Goal: Task Accomplishment & Management: Use online tool/utility

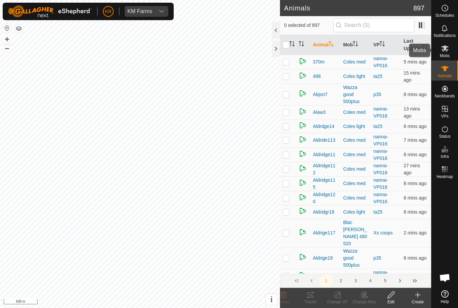
click at [450, 54] on span "Mobs" at bounding box center [445, 56] width 10 height 4
click at [359, 292] on change-mob-svg-icon at bounding box center [364, 294] width 27 height 8
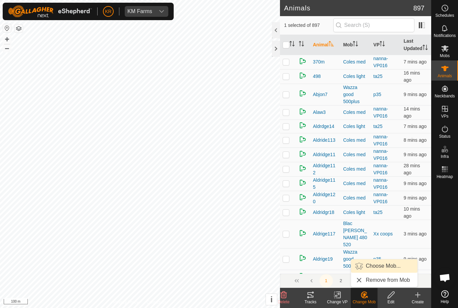
click at [392, 261] on link "Choose Mob..." at bounding box center [384, 265] width 66 height 13
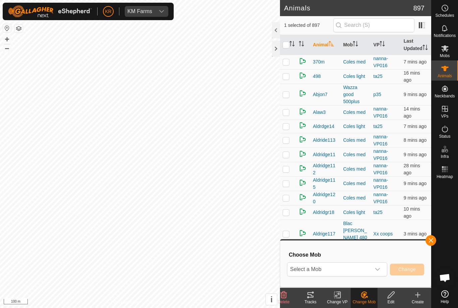
click at [373, 263] on div "dropdown trigger" at bounding box center [377, 268] width 13 height 13
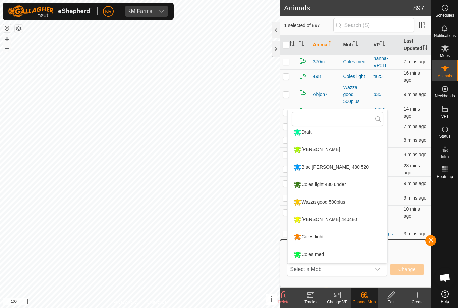
scroll to position [74, 0]
click at [334, 164] on div "Blac [PERSON_NAME] 480 520" at bounding box center [331, 166] width 79 height 11
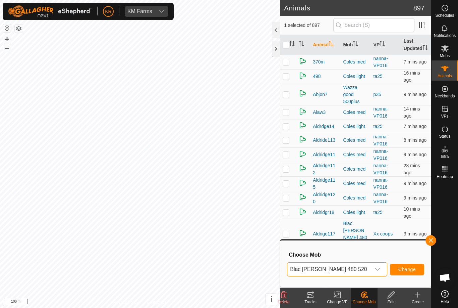
click at [408, 264] on button "Change" at bounding box center [407, 269] width 34 height 12
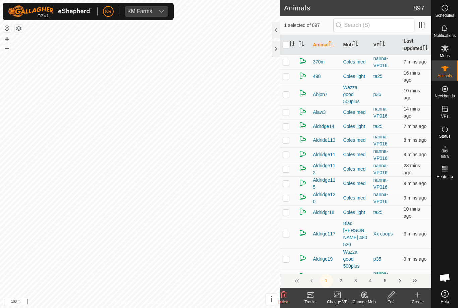
click at [365, 290] on icon at bounding box center [364, 294] width 8 height 8
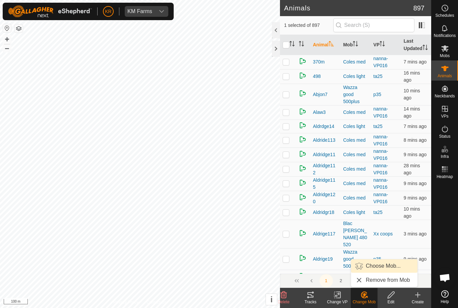
click at [388, 263] on span "Choose Mob..." at bounding box center [383, 266] width 35 height 8
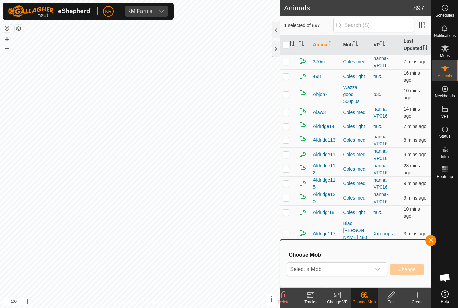
click at [372, 262] on div "dropdown trigger" at bounding box center [377, 268] width 13 height 13
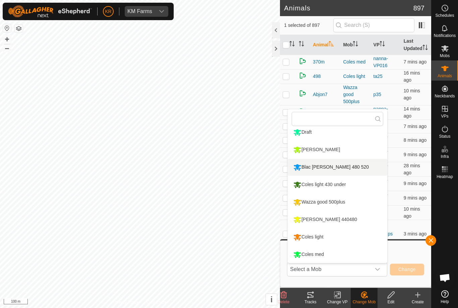
click at [330, 166] on div "Blac [PERSON_NAME] 480 520" at bounding box center [331, 166] width 79 height 11
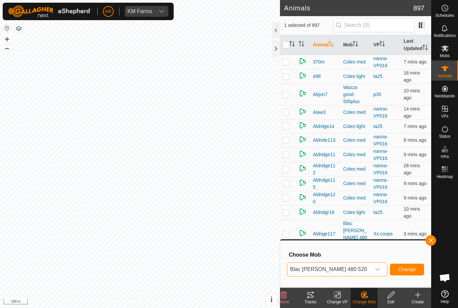
click at [412, 264] on button "Change" at bounding box center [407, 269] width 34 height 12
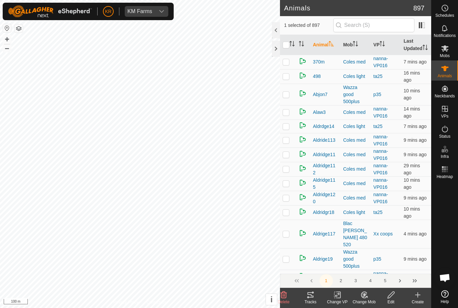
click at [359, 288] on div "Change Mob" at bounding box center [364, 297] width 27 height 20
click at [391, 262] on span "Choose Mob..." at bounding box center [383, 266] width 35 height 8
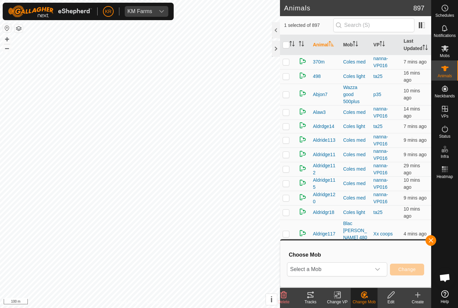
click at [378, 266] on div "dropdown trigger" at bounding box center [377, 268] width 13 height 13
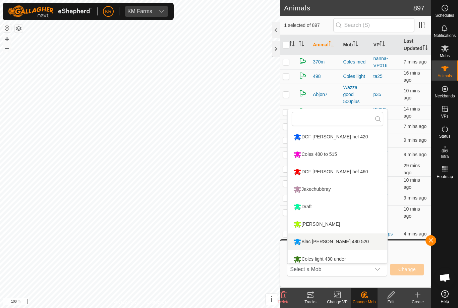
click at [343, 236] on li "Blac [PERSON_NAME] 480 520" at bounding box center [338, 241] width 100 height 17
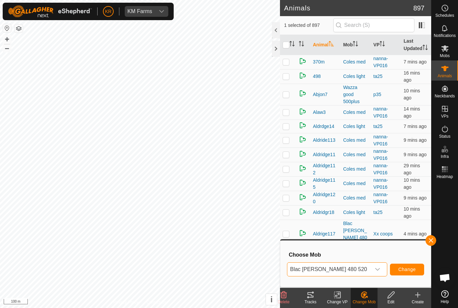
click at [414, 263] on button "Change" at bounding box center [407, 269] width 34 height 12
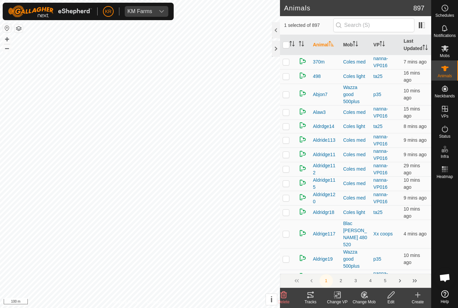
click at [371, 292] on change-mob-svg-icon at bounding box center [364, 294] width 27 height 8
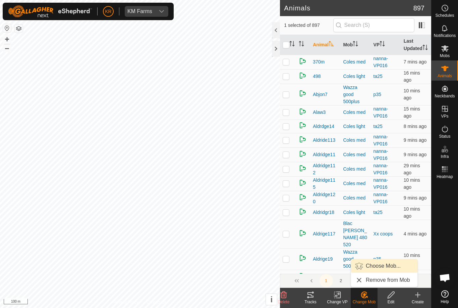
click at [390, 264] on span "Choose Mob..." at bounding box center [383, 266] width 35 height 8
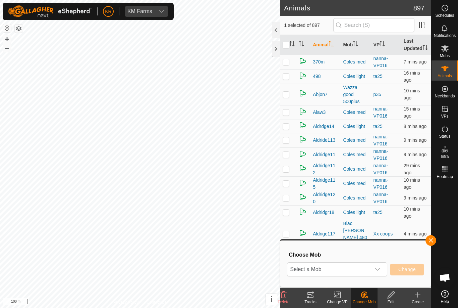
click at [367, 265] on span "Select a Mob" at bounding box center [329, 268] width 84 height 13
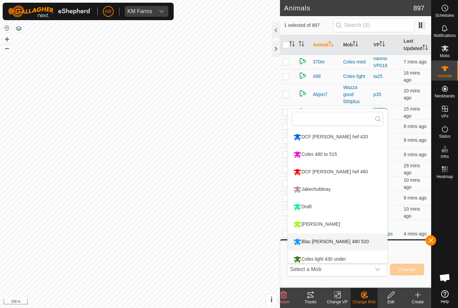
click at [328, 239] on div "Blac [PERSON_NAME] 480 520" at bounding box center [331, 241] width 79 height 11
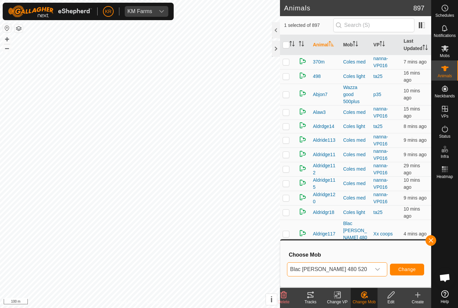
click at [413, 263] on button "Change" at bounding box center [407, 269] width 34 height 12
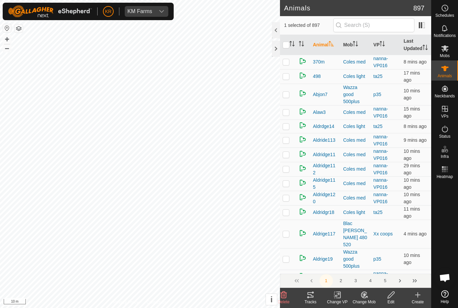
click at [361, 296] on icon at bounding box center [364, 294] width 8 height 8
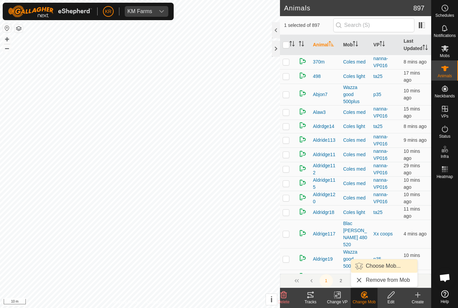
click at [385, 267] on span "Choose Mob..." at bounding box center [383, 266] width 35 height 8
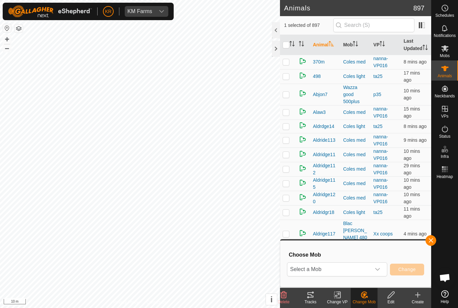
click at [366, 267] on span "Select a Mob" at bounding box center [329, 268] width 84 height 13
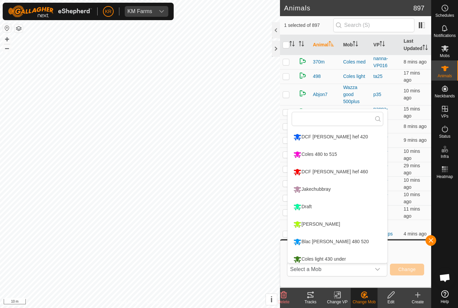
click at [340, 237] on div "Blac [PERSON_NAME] 480 520" at bounding box center [331, 241] width 79 height 11
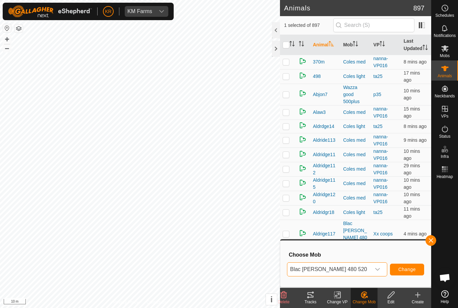
click at [410, 263] on button "Change" at bounding box center [407, 269] width 34 height 12
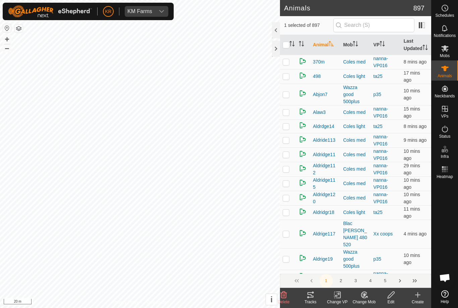
click at [367, 292] on icon at bounding box center [364, 294] width 8 height 8
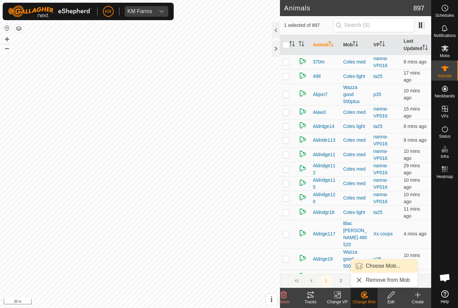
click at [390, 262] on span "Choose Mob..." at bounding box center [383, 266] width 35 height 8
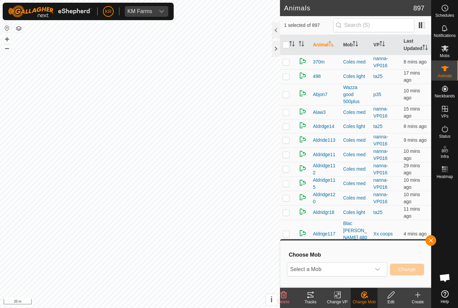
click at [364, 267] on span "Select a Mob" at bounding box center [329, 268] width 84 height 13
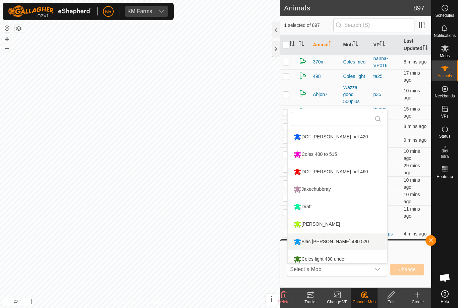
click at [335, 240] on div "Blac [PERSON_NAME] 480 520" at bounding box center [331, 241] width 79 height 11
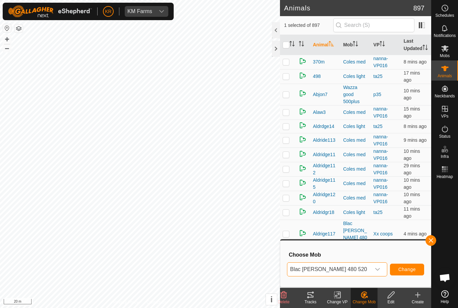
click at [414, 264] on button "Change" at bounding box center [407, 269] width 34 height 12
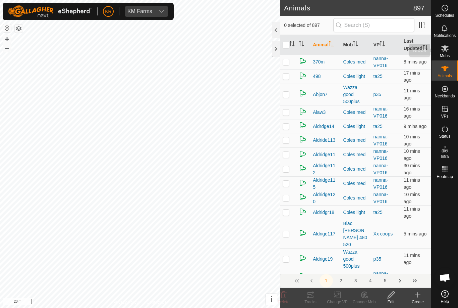
click at [451, 53] on es-mob-svg-icon at bounding box center [445, 48] width 12 height 11
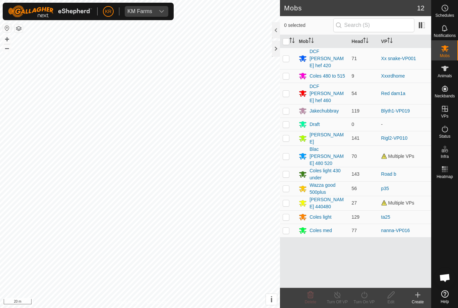
click at [289, 196] on td at bounding box center [288, 203] width 16 height 14
checkbox input "true"
click at [368, 294] on icon at bounding box center [364, 294] width 8 height 8
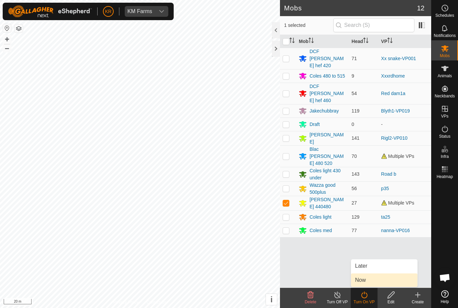
click at [372, 278] on link "Now" at bounding box center [384, 279] width 66 height 13
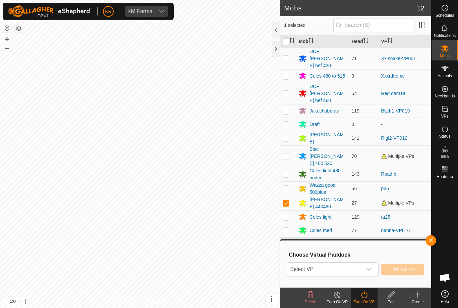
click at [370, 268] on icon "dropdown trigger" at bounding box center [368, 268] width 5 height 5
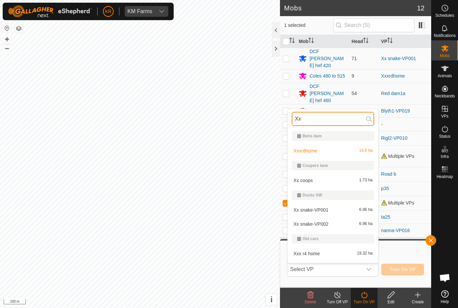
type input "Xx"
click at [358, 213] on div "Xx snake-VP001 6.96 ha" at bounding box center [333, 210] width 83 height 8
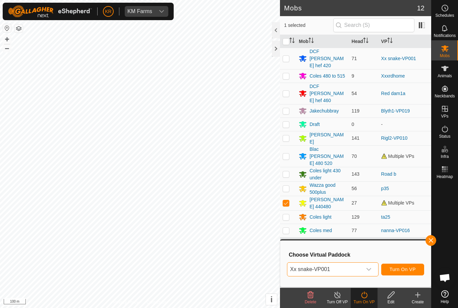
click at [368, 269] on icon "dropdown trigger" at bounding box center [368, 268] width 5 height 5
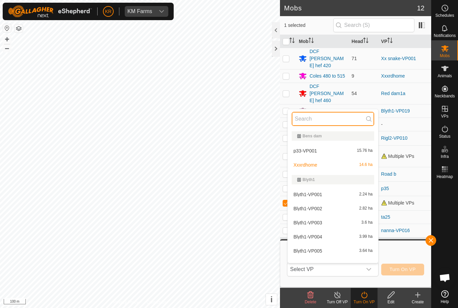
click at [327, 117] on input "text" at bounding box center [333, 119] width 83 height 14
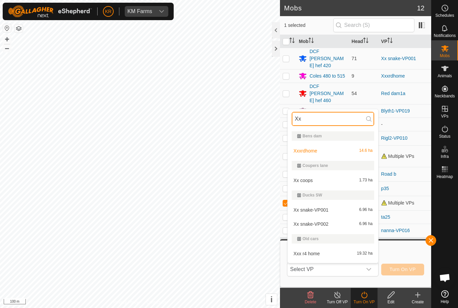
type input "Xx"
click at [340, 220] on div "Xx snake-VP002 6.96 ha" at bounding box center [333, 224] width 83 height 8
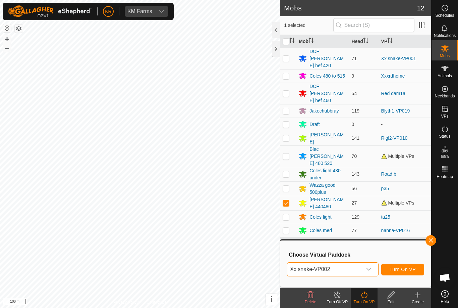
click at [365, 264] on div "dropdown trigger" at bounding box center [368, 268] width 13 height 13
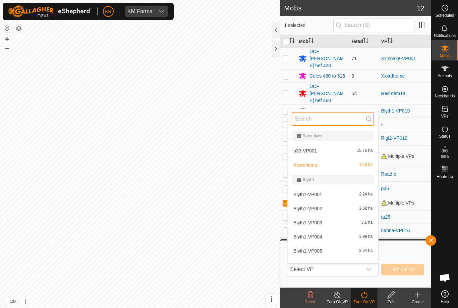
click at [317, 118] on input "text" at bounding box center [333, 119] width 83 height 14
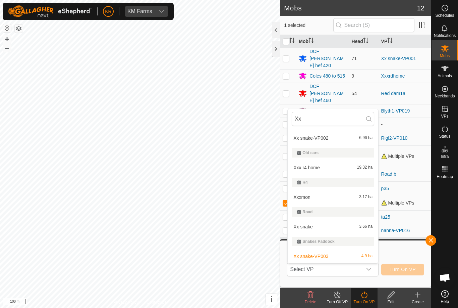
scroll to position [86, 0]
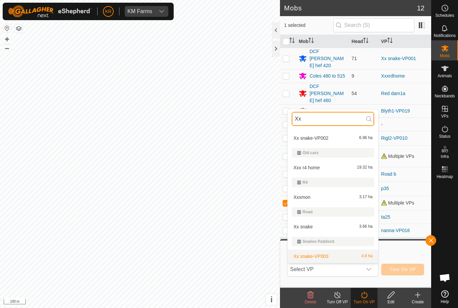
type input "Xx"
click at [349, 252] on div "Xx snake-VP003 4.9 ha" at bounding box center [333, 256] width 83 height 8
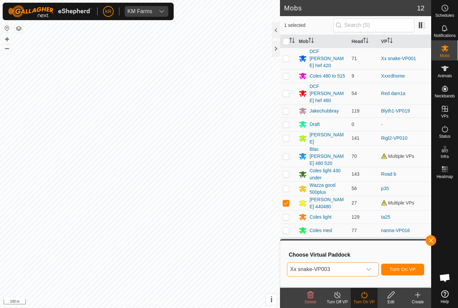
click at [410, 269] on span "Turn On VP" at bounding box center [403, 268] width 26 height 5
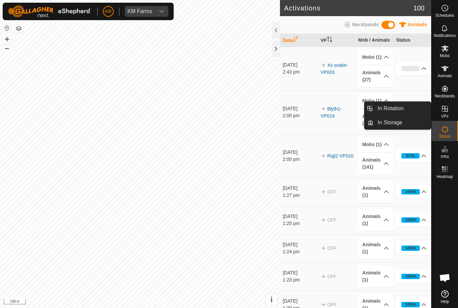
click at [454, 196] on div at bounding box center [445, 234] width 26 height 106
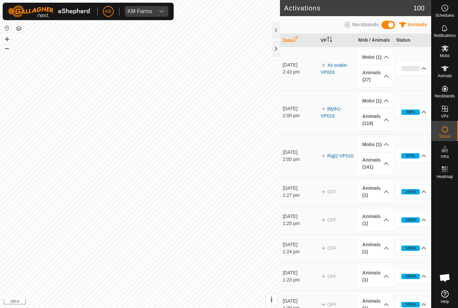
click at [450, 211] on div at bounding box center [445, 234] width 26 height 106
click at [453, 51] on div "Mobs" at bounding box center [445, 50] width 26 height 20
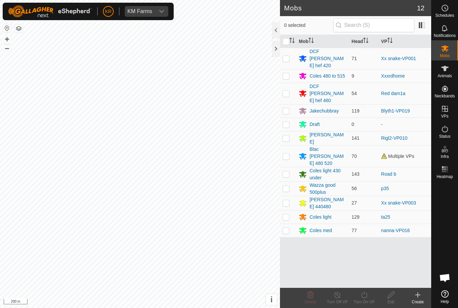
click at [288, 153] on p-checkbox at bounding box center [286, 155] width 7 height 5
checkbox input "true"
click at [372, 301] on div "Turn On VP" at bounding box center [364, 302] width 27 height 6
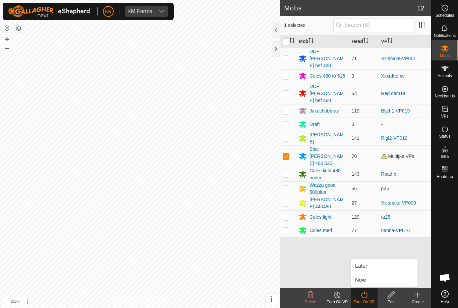
click at [376, 282] on link "Now" at bounding box center [384, 279] width 66 height 13
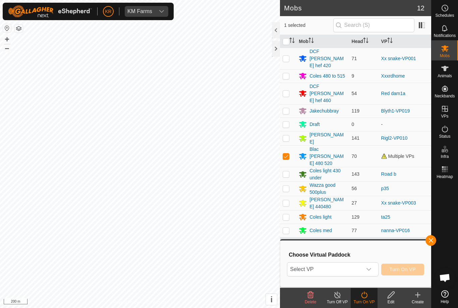
click at [372, 269] on div "dropdown trigger" at bounding box center [368, 268] width 13 height 13
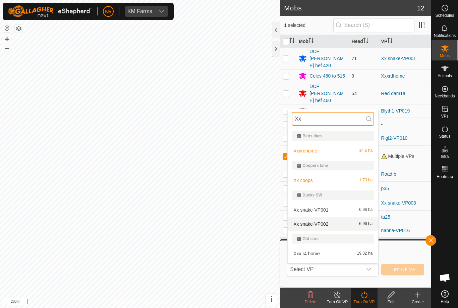
type input "Xx"
click at [336, 221] on div "Xx snake-VP002 6.96 ha" at bounding box center [333, 224] width 83 height 8
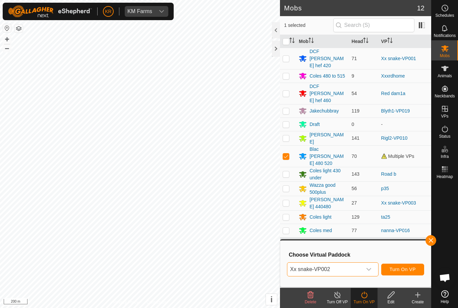
click at [410, 270] on span "Turn On VP" at bounding box center [403, 268] width 26 height 5
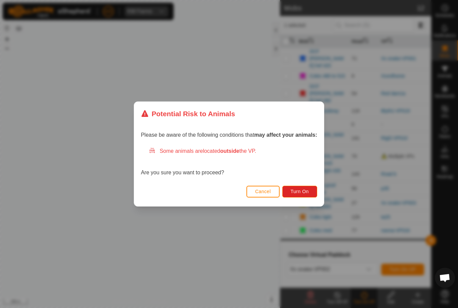
click at [303, 185] on button "Turn On" at bounding box center [299, 191] width 35 height 12
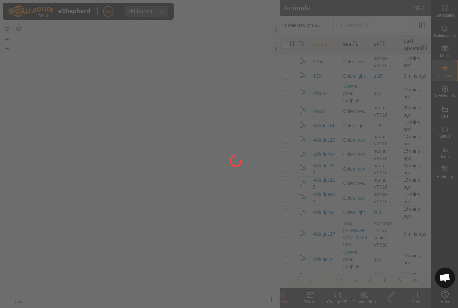
click at [366, 294] on div at bounding box center [229, 154] width 458 height 308
click at [361, 290] on div at bounding box center [229, 154] width 458 height 308
click at [368, 299] on div at bounding box center [229, 154] width 458 height 308
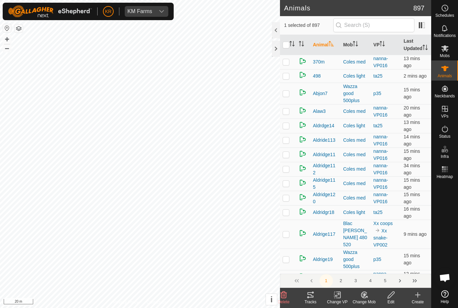
click at [364, 298] on icon at bounding box center [364, 294] width 8 height 8
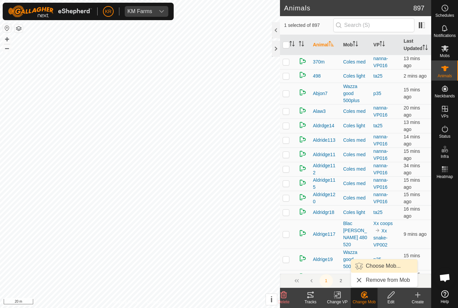
click at [384, 268] on span "Choose Mob..." at bounding box center [383, 266] width 35 height 8
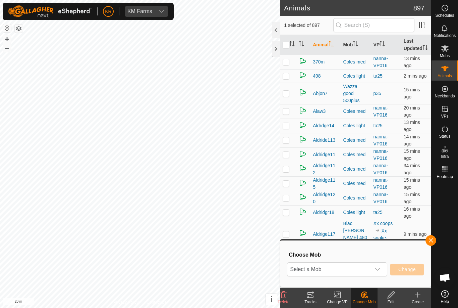
click at [376, 271] on icon "dropdown trigger" at bounding box center [377, 268] width 5 height 5
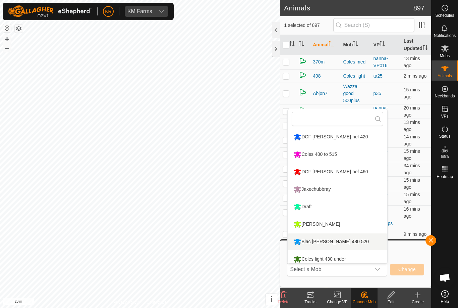
click at [356, 242] on li "Blac [PERSON_NAME] 480 520" at bounding box center [338, 241] width 100 height 17
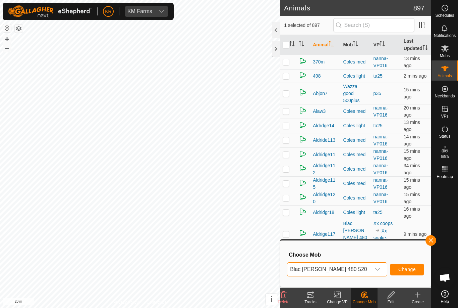
click at [417, 268] on button "Change" at bounding box center [407, 269] width 34 height 12
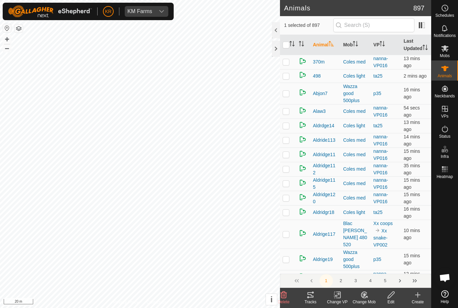
click at [369, 298] on change-mob-svg-icon at bounding box center [364, 294] width 27 height 8
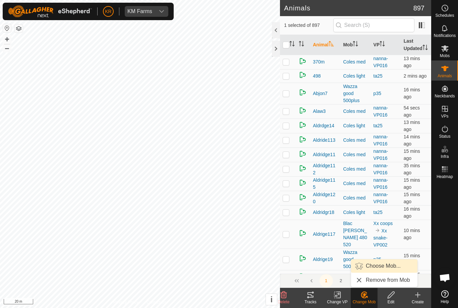
click at [388, 267] on span "Choose Mob..." at bounding box center [383, 266] width 35 height 8
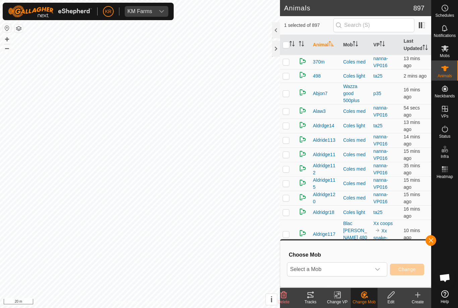
click at [379, 269] on icon "dropdown trigger" at bounding box center [377, 268] width 5 height 5
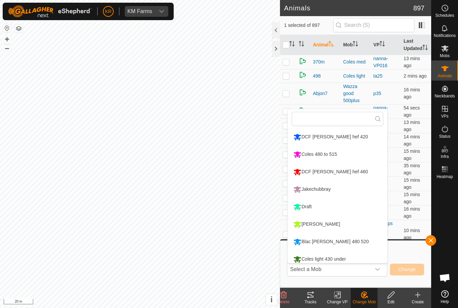
click at [356, 240] on li "Blac [PERSON_NAME] 480 520" at bounding box center [338, 241] width 100 height 17
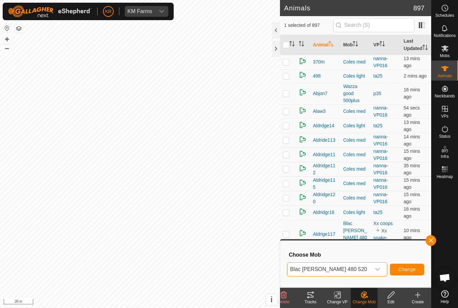
click at [416, 273] on button "Change" at bounding box center [407, 269] width 34 height 12
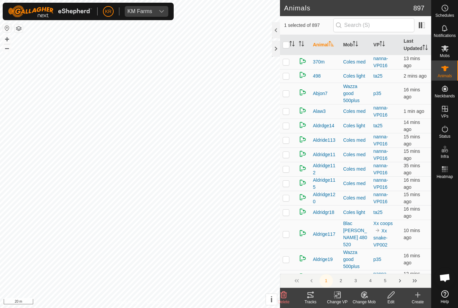
click at [369, 298] on change-mob-svg-icon at bounding box center [364, 294] width 27 height 8
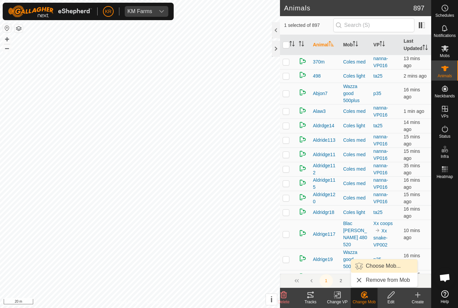
click at [389, 266] on span "Choose Mob..." at bounding box center [383, 266] width 35 height 8
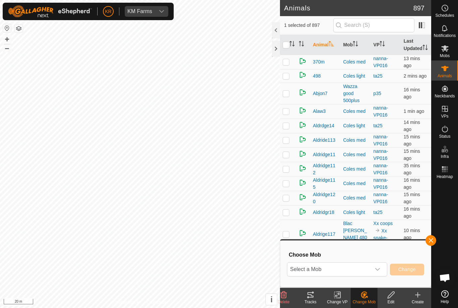
click at [381, 271] on div "dropdown trigger" at bounding box center [377, 268] width 13 height 13
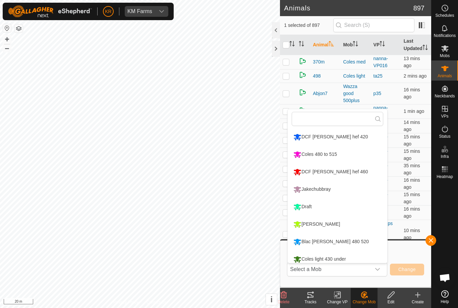
click at [366, 242] on li "Blac [PERSON_NAME] 480 520" at bounding box center [338, 241] width 100 height 17
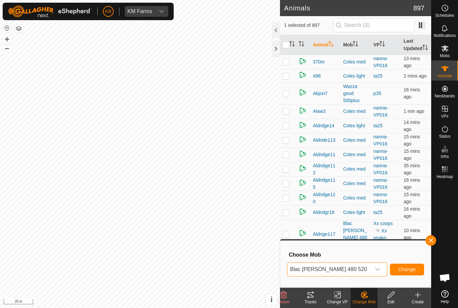
click at [416, 270] on span "Change" at bounding box center [406, 268] width 17 height 5
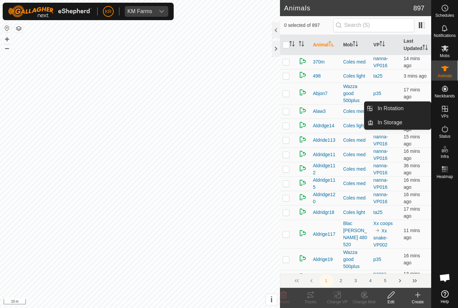
click at [412, 112] on link "In Rotation" at bounding box center [402, 108] width 57 height 13
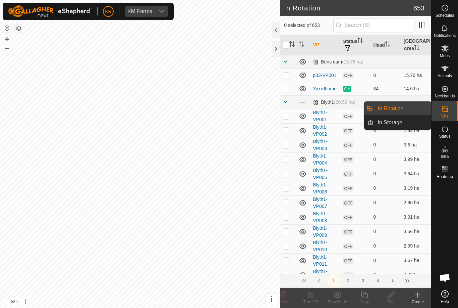
click at [405, 110] on link "In Rotation" at bounding box center [402, 108] width 57 height 13
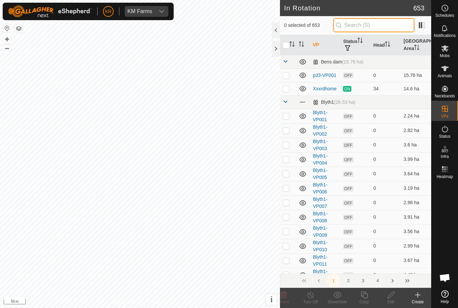
click at [382, 24] on input "text" at bounding box center [373, 25] width 81 height 14
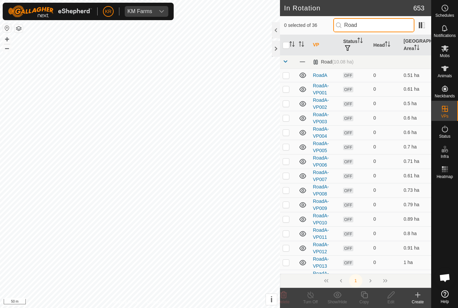
click at [379, 24] on input "Road" at bounding box center [373, 25] width 81 height 14
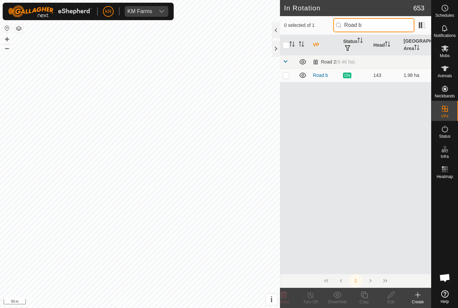
type input "Road b"
click at [285, 76] on p-checkbox at bounding box center [286, 74] width 7 height 5
checkbox input "true"
click at [368, 295] on icon at bounding box center [364, 294] width 7 height 7
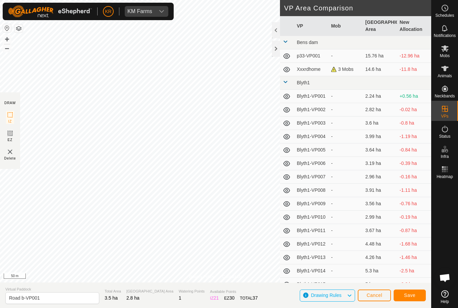
click at [414, 296] on span "Save" at bounding box center [409, 294] width 11 height 5
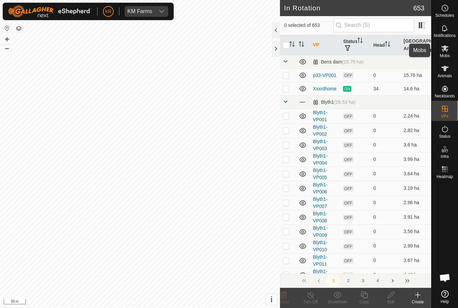
click at [452, 54] on div "Mobs" at bounding box center [445, 50] width 26 height 20
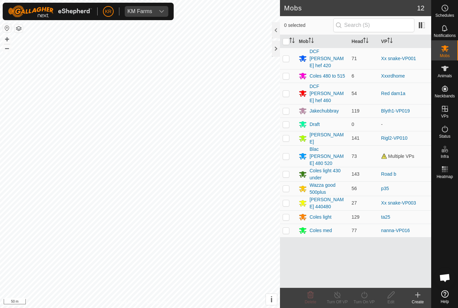
click at [287, 171] on p-checkbox at bounding box center [286, 173] width 7 height 5
checkbox input "true"
click at [368, 297] on icon at bounding box center [364, 294] width 8 height 8
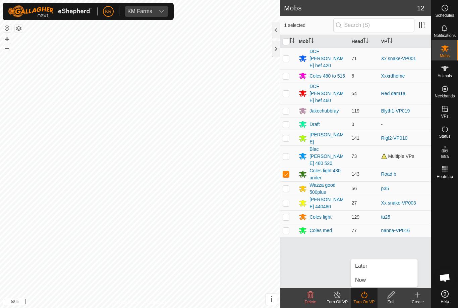
click at [374, 278] on link "Now" at bounding box center [384, 279] width 66 height 13
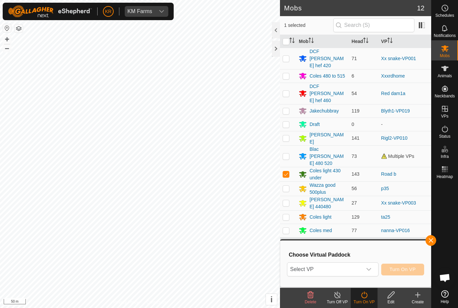
click at [369, 272] on div "dropdown trigger" at bounding box center [368, 268] width 13 height 13
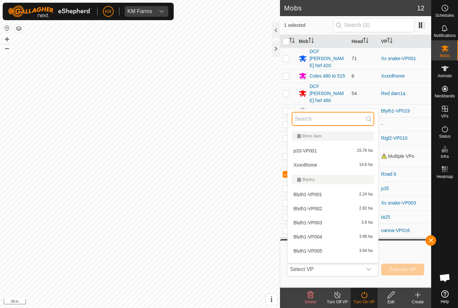
click at [325, 116] on input "text" at bounding box center [333, 119] width 83 height 14
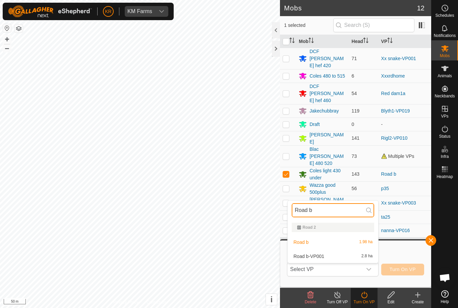
type input "Road b"
click at [337, 250] on li "Road b-VP001 2.8 ha" at bounding box center [333, 255] width 91 height 13
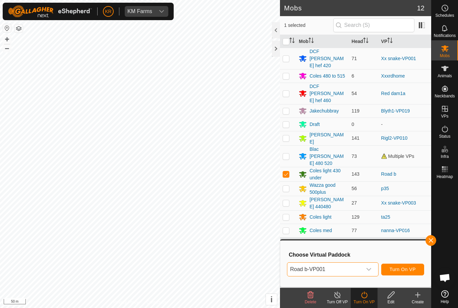
click at [403, 270] on span "Turn On VP" at bounding box center [403, 268] width 26 height 5
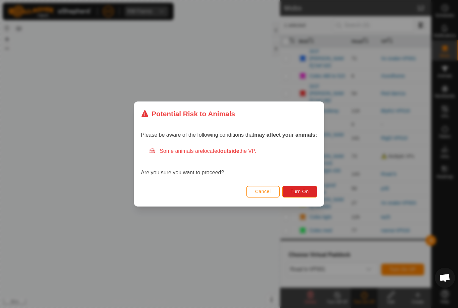
click at [295, 192] on span "Turn On" at bounding box center [300, 191] width 18 height 5
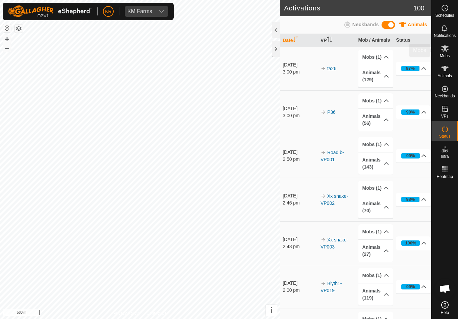
click at [449, 50] on es-mob-svg-icon at bounding box center [445, 48] width 12 height 11
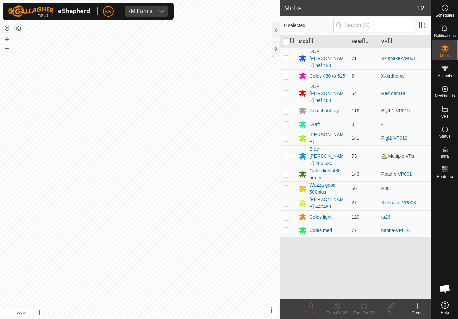
click at [291, 145] on td at bounding box center [288, 155] width 16 height 21
checkbox input "true"
click at [369, 307] on turn-on-svg-icon at bounding box center [364, 306] width 27 height 8
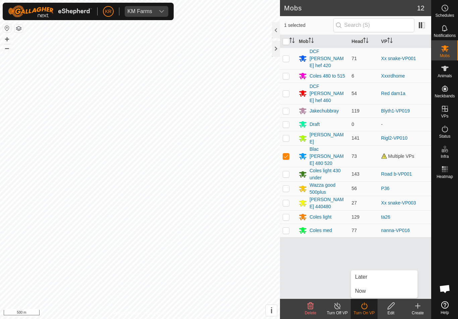
click at [376, 289] on link "Now" at bounding box center [384, 290] width 66 height 13
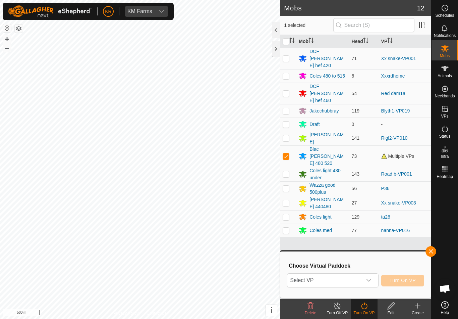
click at [339, 276] on span "Select VP" at bounding box center [324, 279] width 74 height 13
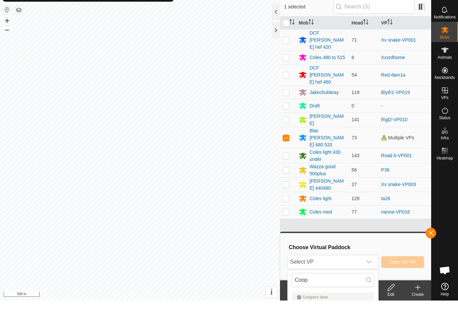
scroll to position [18, 0]
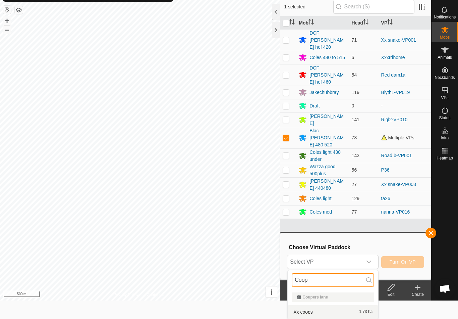
type input "Coop"
click at [321, 305] on li "Xx coops 1.73 ha" at bounding box center [333, 311] width 91 height 13
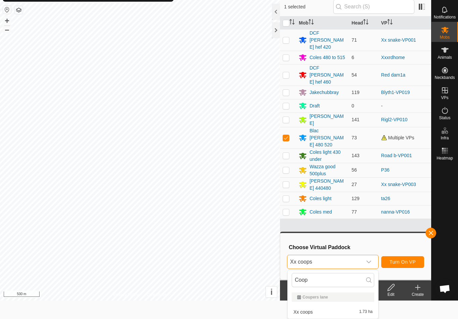
scroll to position [0, 0]
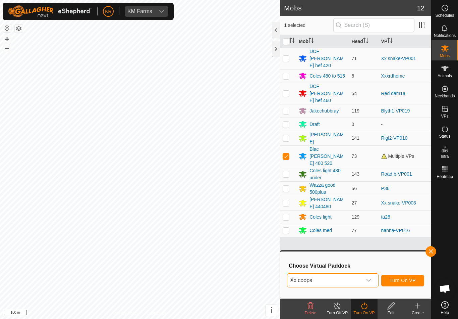
click at [413, 275] on button "Turn On VP" at bounding box center [402, 280] width 43 height 12
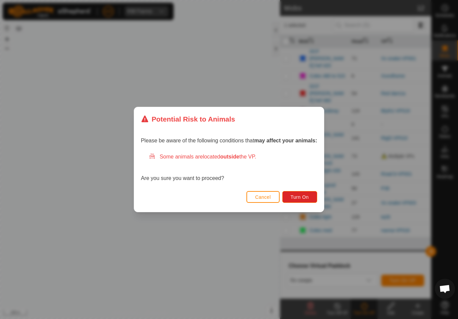
click at [296, 198] on span "Turn On" at bounding box center [300, 196] width 18 height 5
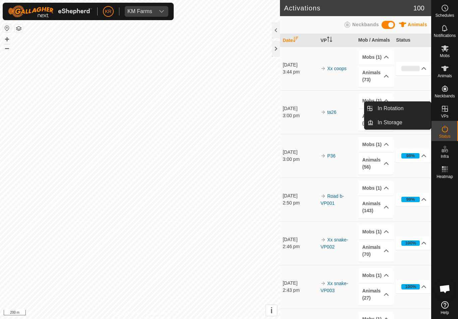
click at [418, 113] on link "In Rotation" at bounding box center [402, 108] width 57 height 13
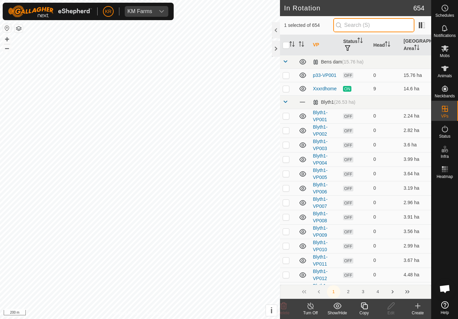
click at [376, 25] on input "text" at bounding box center [373, 25] width 81 height 14
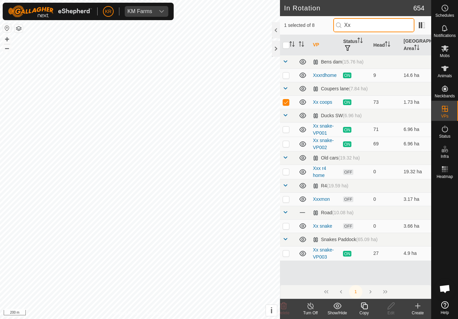
type input "Xx"
click at [289, 101] on p-checkbox at bounding box center [286, 101] width 7 height 5
checkbox input "false"
click at [289, 72] on p-checkbox at bounding box center [286, 74] width 7 height 5
checkbox input "true"
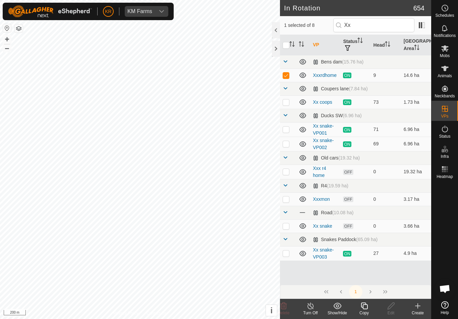
click at [367, 307] on icon at bounding box center [364, 306] width 8 height 8
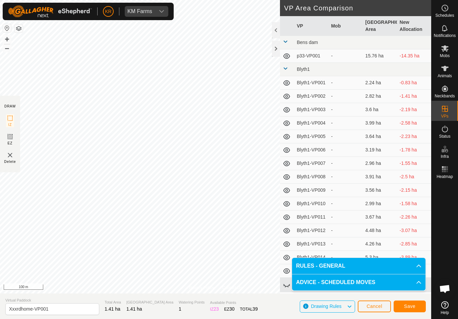
click at [412, 305] on span "Save" at bounding box center [409, 305] width 11 height 5
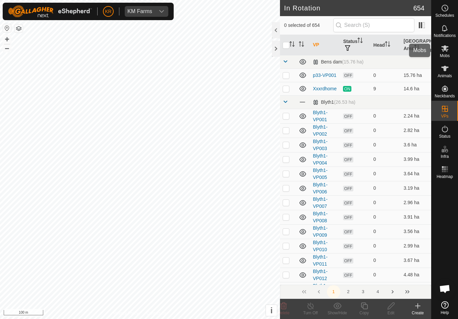
click at [449, 54] on span "Mobs" at bounding box center [445, 56] width 10 height 4
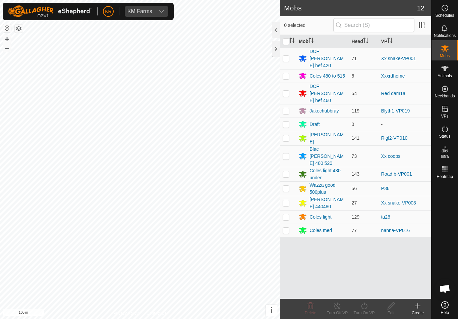
click at [290, 86] on td at bounding box center [288, 93] width 16 height 21
checkbox input "true"
click at [369, 305] on turn-on-svg-icon at bounding box center [364, 306] width 27 height 8
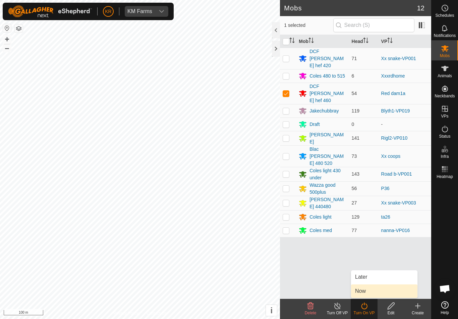
click at [374, 291] on link "Now" at bounding box center [384, 290] width 66 height 13
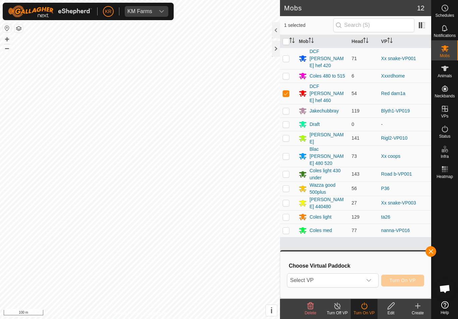
click at [366, 286] on div "dropdown trigger" at bounding box center [368, 279] width 13 height 13
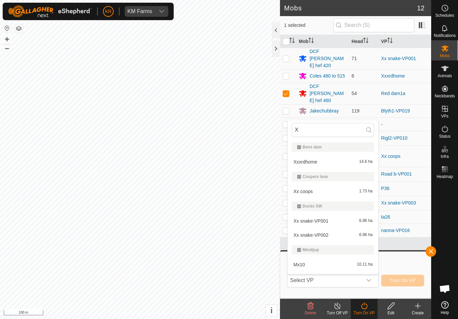
type input "Xx"
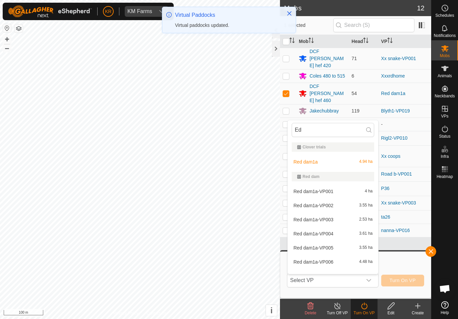
type input "E"
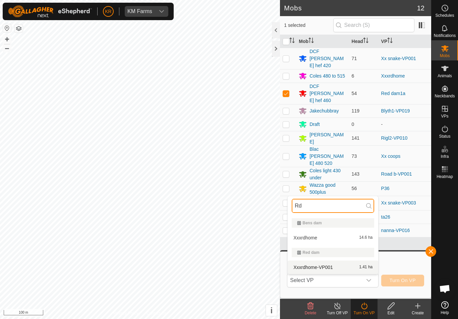
type input "Rd"
click at [346, 261] on li "Xxxrdhome-VP001 1.41 ha" at bounding box center [333, 266] width 91 height 13
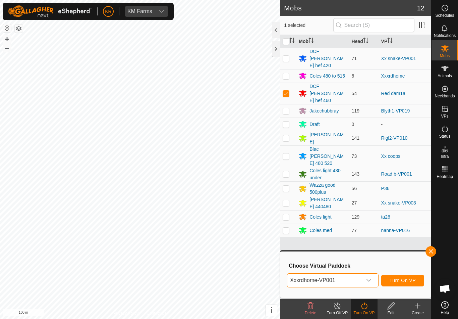
click at [410, 284] on button "Turn On VP" at bounding box center [402, 280] width 43 height 12
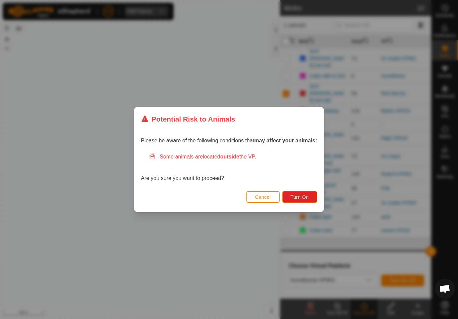
click at [304, 194] on span "Turn On" at bounding box center [300, 196] width 18 height 5
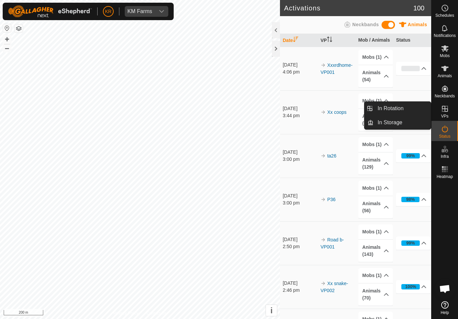
click at [414, 112] on link "In Rotation" at bounding box center [402, 108] width 57 height 13
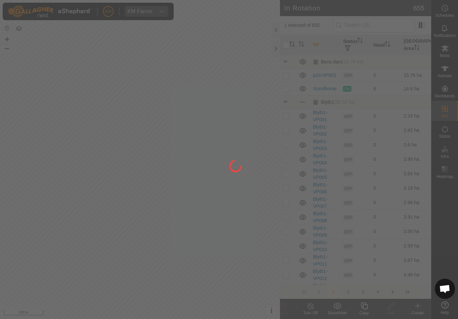
click at [382, 24] on div at bounding box center [229, 159] width 458 height 319
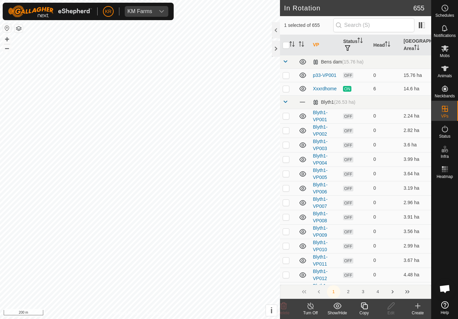
click at [283, 44] on input "checkbox" at bounding box center [286, 45] width 7 height 7
checkbox input "true"
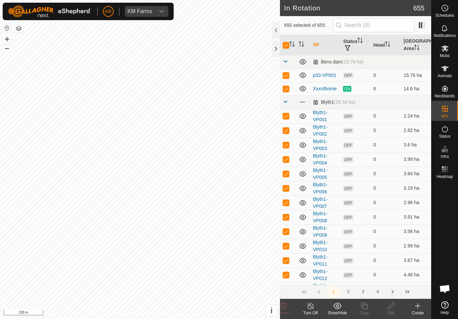
checkbox input "true"
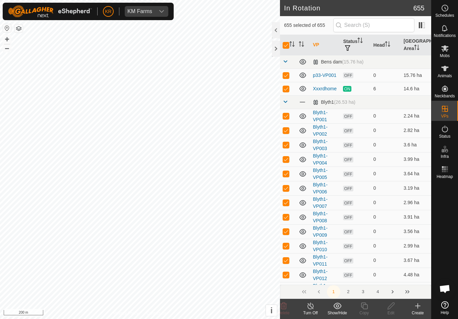
checkbox input "true"
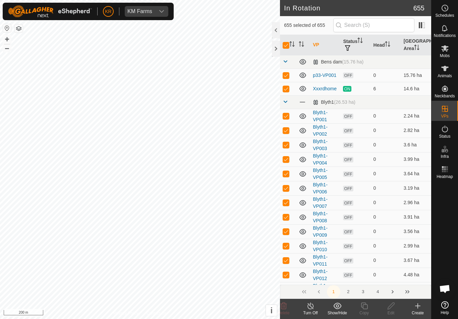
checkbox input "true"
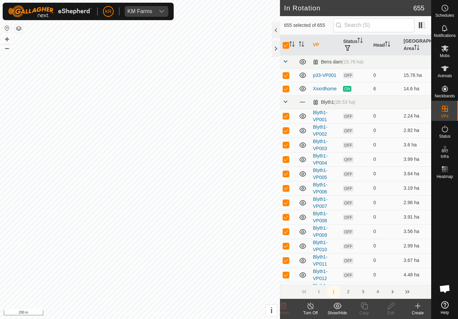
checkbox input "true"
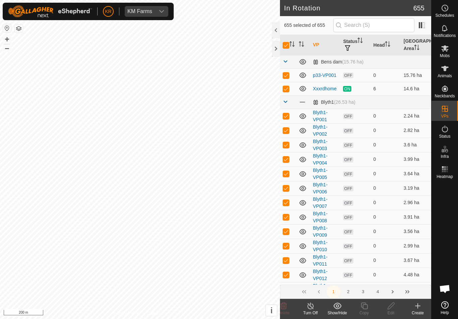
checkbox input "true"
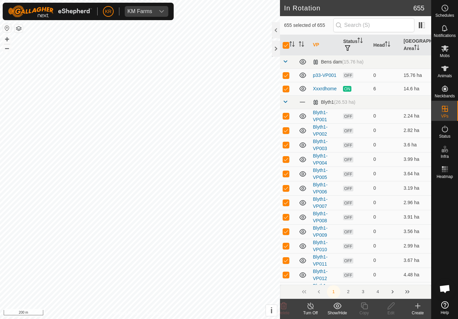
checkbox input "true"
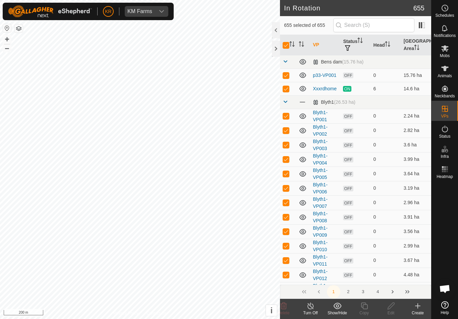
checkbox input "true"
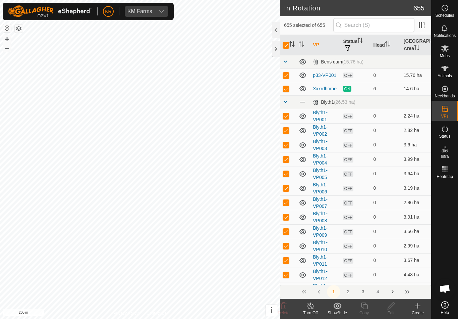
checkbox input "true"
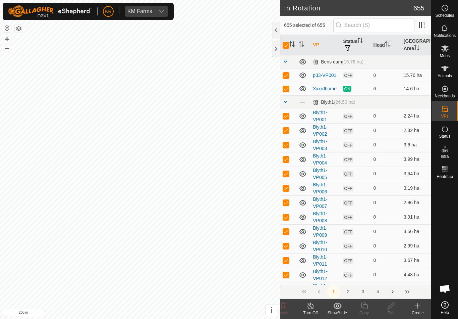
checkbox input "true"
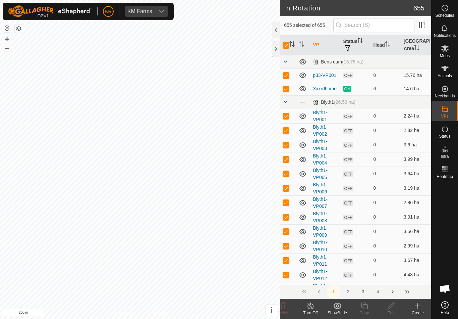
checkbox input "true"
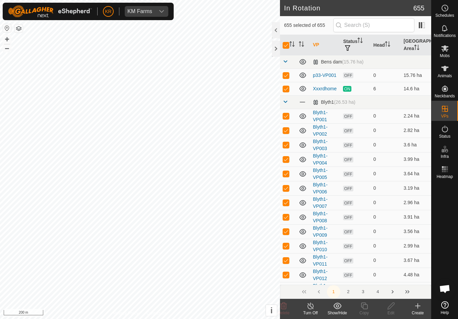
checkbox input "true"
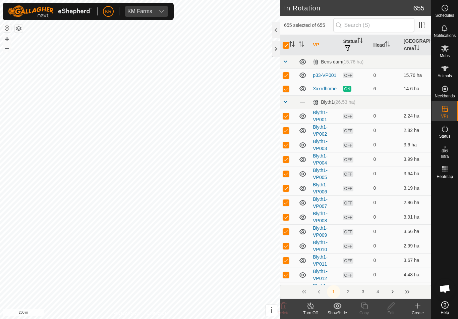
checkbox input "true"
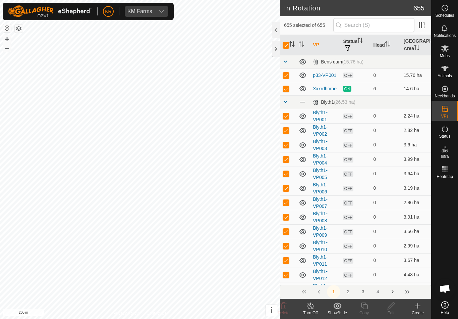
checkbox input "true"
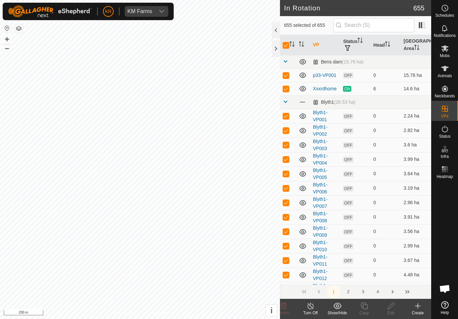
checkbox input "true"
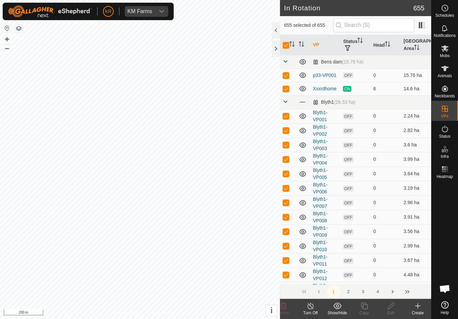
checkbox input "true"
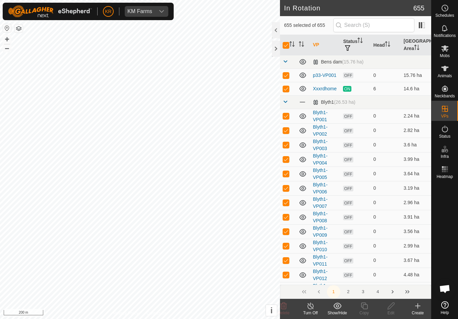
checkbox input "true"
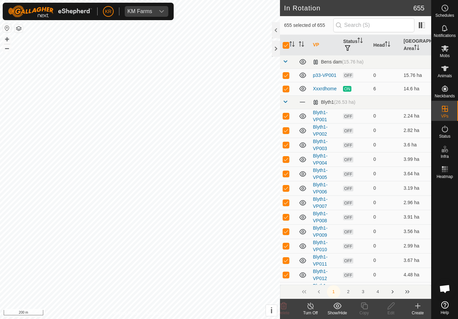
checkbox input "true"
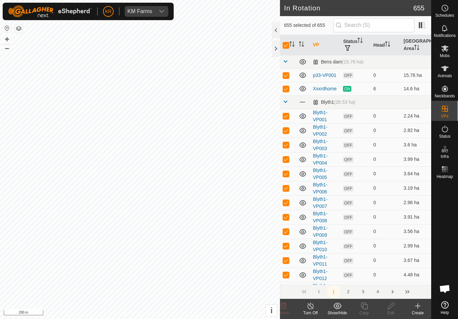
checkbox input "true"
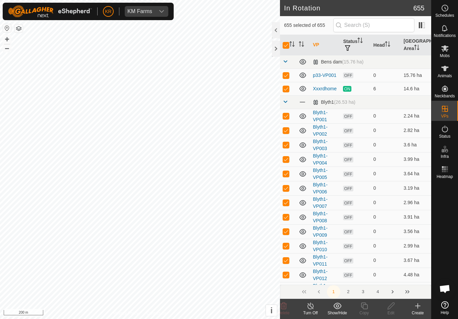
checkbox input "true"
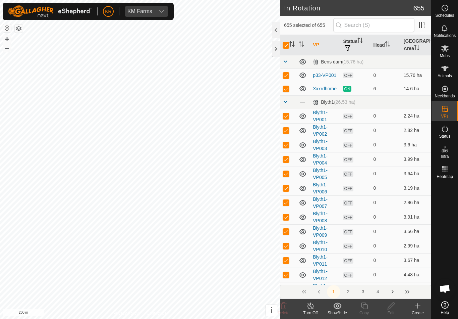
checkbox input "true"
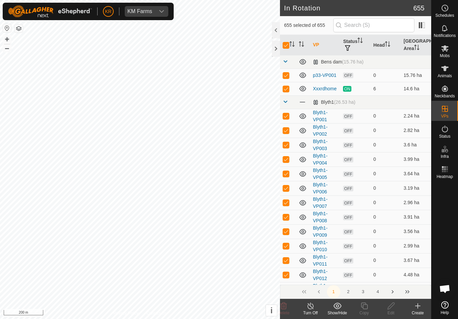
checkbox input "true"
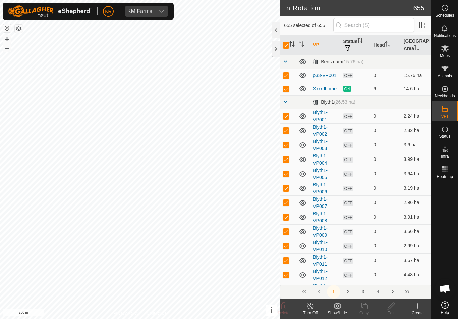
checkbox input "true"
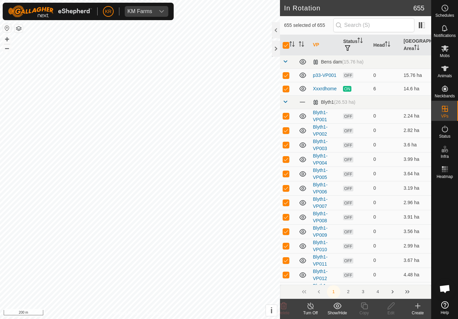
checkbox input "true"
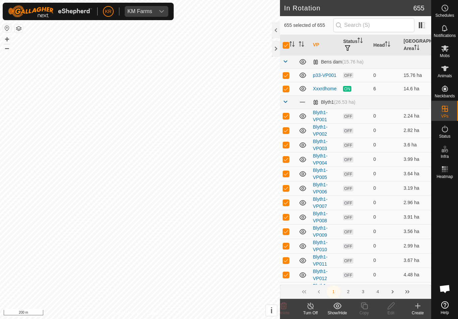
checkbox input "true"
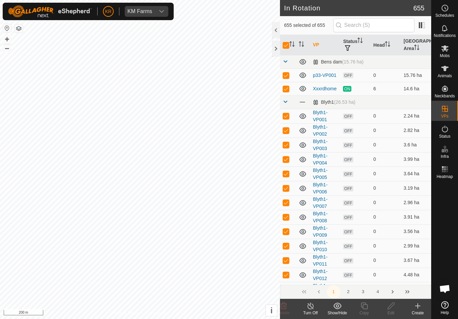
checkbox input "true"
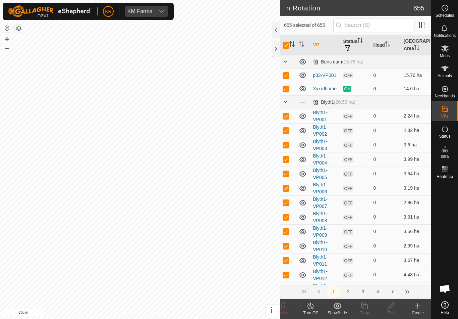
checkbox input "true"
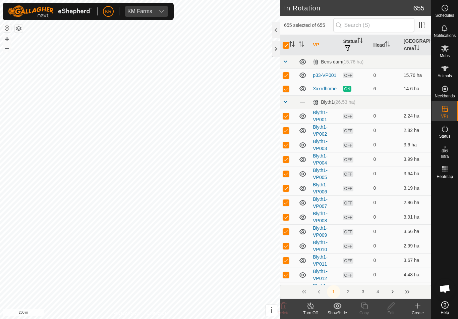
checkbox input "true"
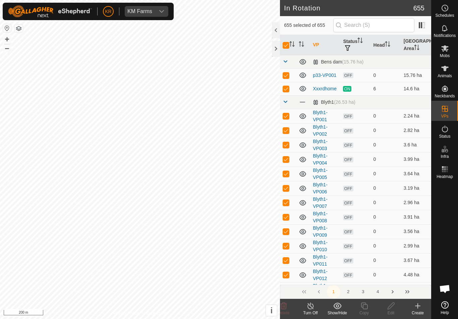
checkbox input "true"
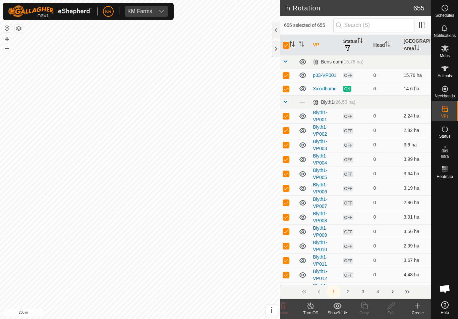
checkbox input "true"
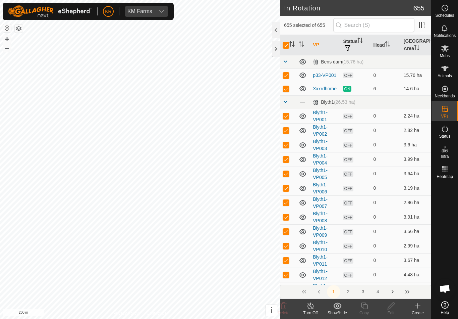
checkbox input "true"
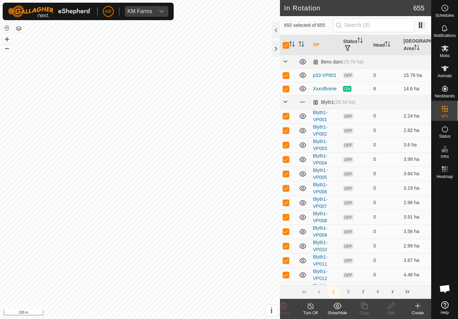
checkbox input "true"
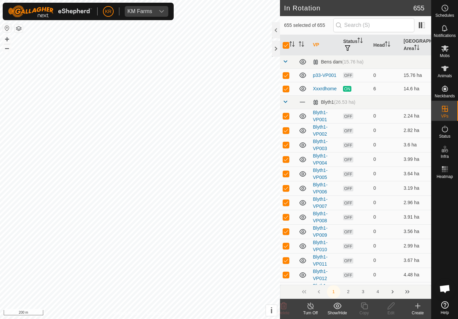
checkbox input "true"
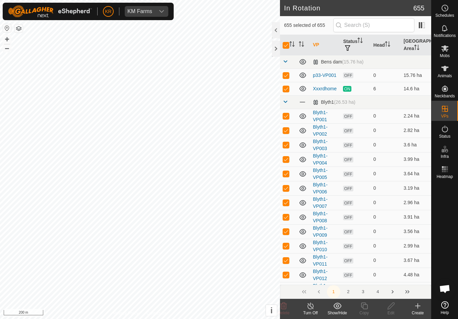
checkbox input "true"
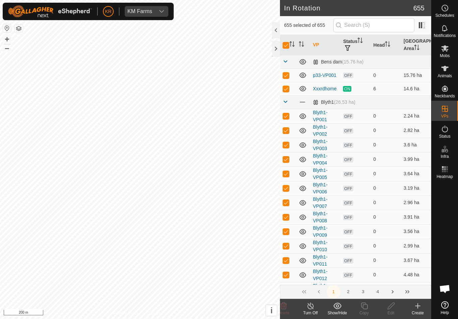
checkbox input "true"
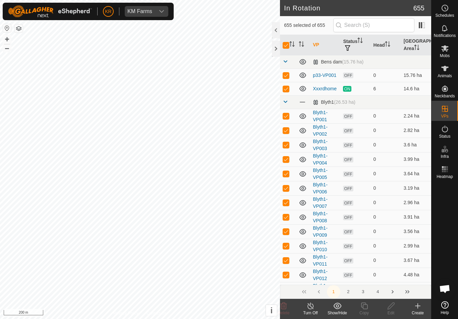
checkbox input "true"
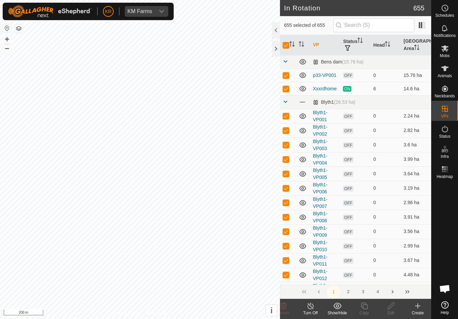
checkbox input "true"
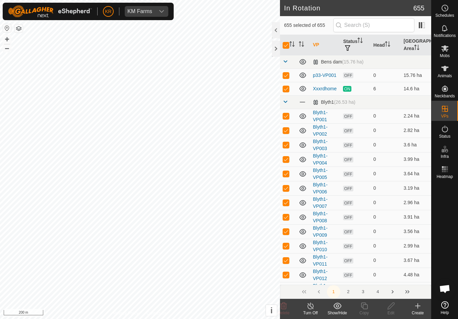
checkbox input "true"
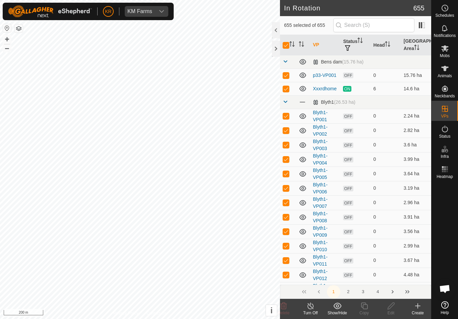
checkbox input "true"
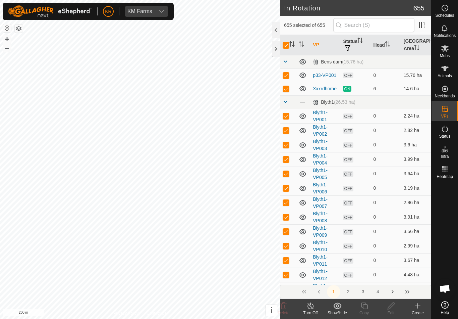
click at [291, 45] on icon "Activate to sort" at bounding box center [291, 43] width 5 height 5
click at [285, 48] on input "checkbox" at bounding box center [286, 45] width 7 height 7
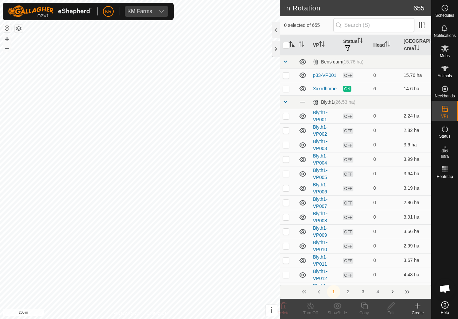
click at [288, 44] on input "checkbox" at bounding box center [286, 45] width 7 height 7
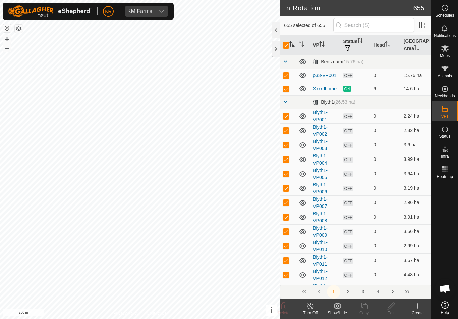
click at [285, 47] on input "checkbox" at bounding box center [286, 45] width 7 height 7
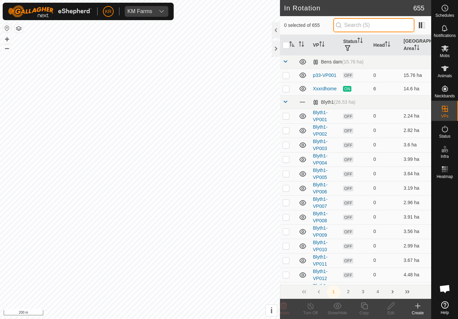
click at [379, 24] on input "text" at bounding box center [373, 25] width 81 height 14
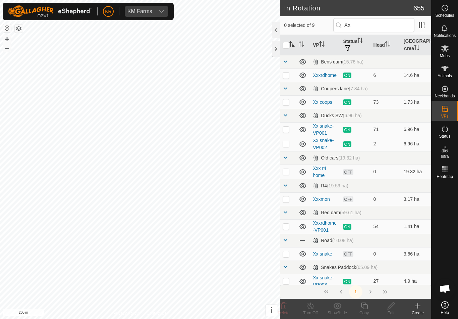
click at [288, 248] on td at bounding box center [288, 253] width 16 height 13
click at [287, 250] on td at bounding box center [288, 253] width 16 height 13
click at [289, 278] on p-checkbox at bounding box center [286, 280] width 7 height 5
click at [369, 307] on copy-svg-icon at bounding box center [364, 306] width 27 height 8
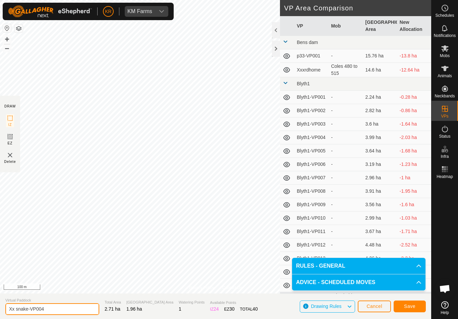
click at [52, 306] on input "Xx snake-VP004" at bounding box center [52, 309] width 94 height 12
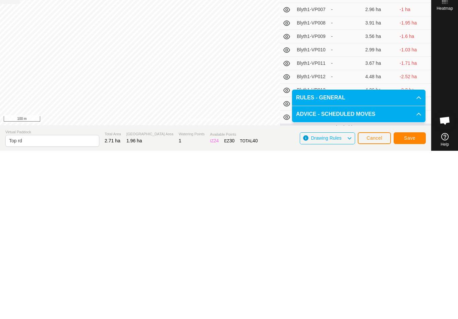
click at [413, 303] on span "Save" at bounding box center [409, 305] width 11 height 5
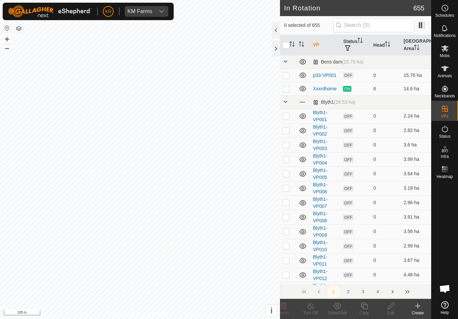
click at [455, 50] on div "Mobs" at bounding box center [445, 50] width 26 height 20
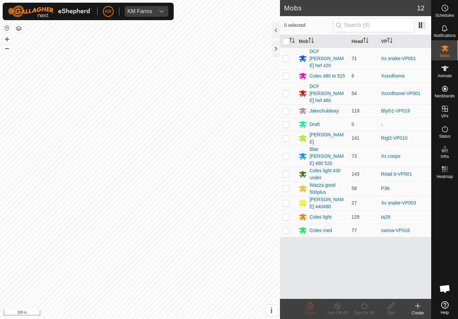
click at [291, 196] on td at bounding box center [288, 203] width 16 height 14
click at [367, 307] on icon at bounding box center [364, 306] width 8 height 8
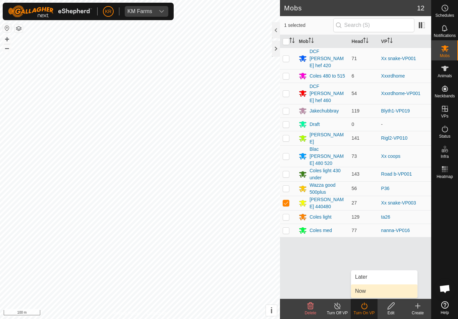
click at [372, 289] on link "Now" at bounding box center [384, 290] width 66 height 13
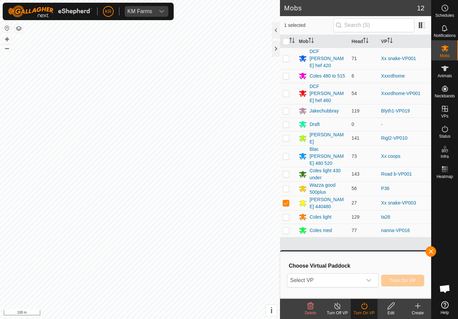
click at [366, 280] on icon "dropdown trigger" at bounding box center [368, 279] width 5 height 5
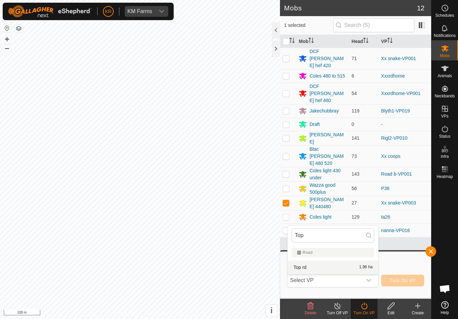
click at [340, 261] on li "Top rd 1.96 ha" at bounding box center [333, 266] width 91 height 13
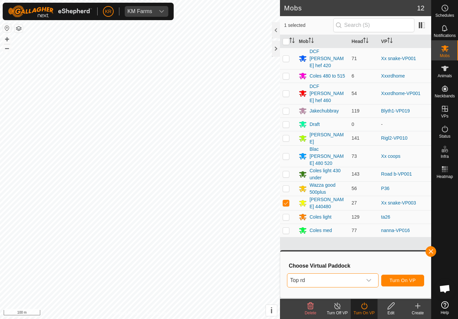
click at [407, 280] on span "Turn On VP" at bounding box center [403, 279] width 26 height 5
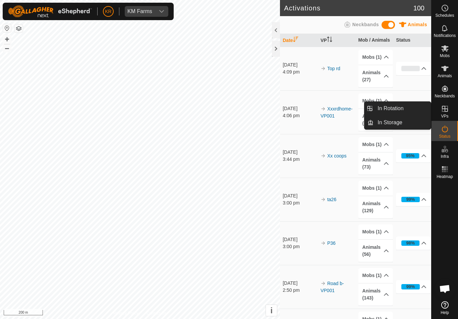
click at [419, 111] on link "In Rotation" at bounding box center [402, 108] width 57 height 13
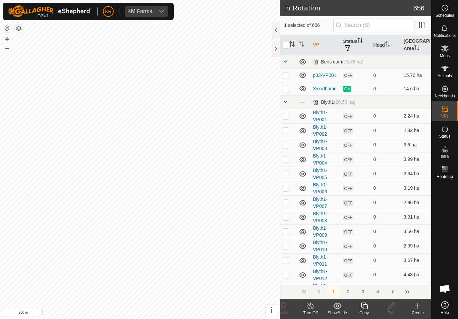
click at [419, 307] on div "Create" at bounding box center [418, 313] width 27 height 6
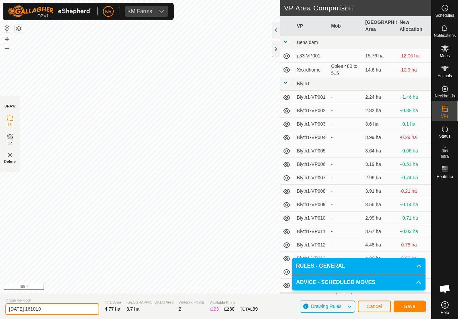
click at [53, 308] on input "[DATE] 161019" at bounding box center [52, 309] width 94 height 12
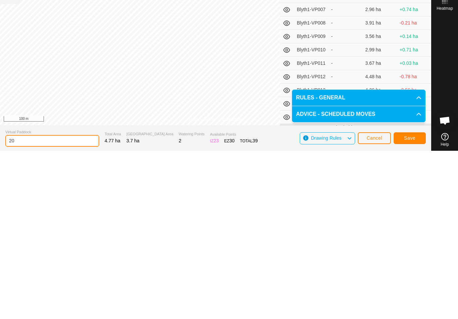
type input "2"
type input "Xxduck2"
click at [415, 300] on button "Save" at bounding box center [410, 306] width 32 height 12
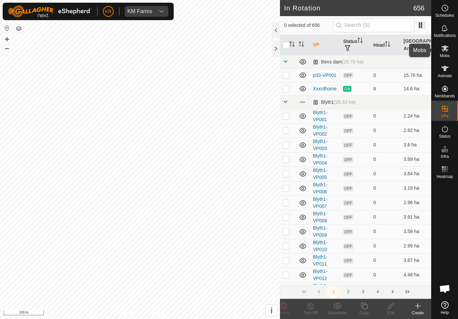
click at [452, 53] on div "Mobs" at bounding box center [445, 50] width 26 height 20
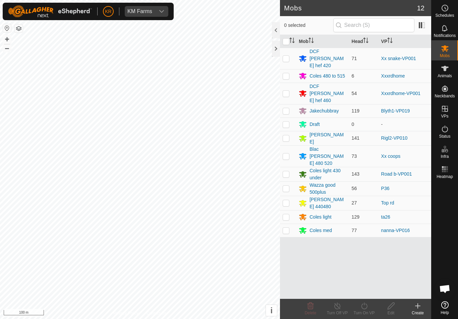
click at [287, 56] on p-checkbox at bounding box center [286, 58] width 7 height 5
checkbox input "true"
click at [366, 309] on icon at bounding box center [364, 306] width 8 height 8
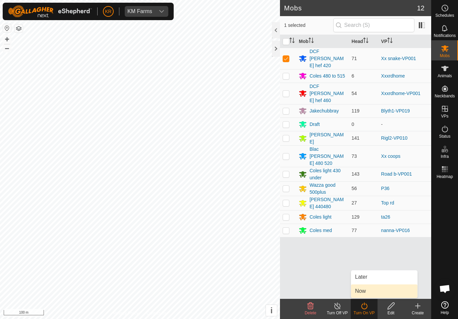
click at [378, 293] on link "Now" at bounding box center [384, 290] width 66 height 13
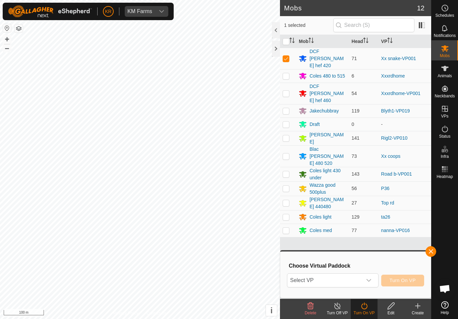
click at [370, 285] on div "dropdown trigger" at bounding box center [368, 279] width 13 height 13
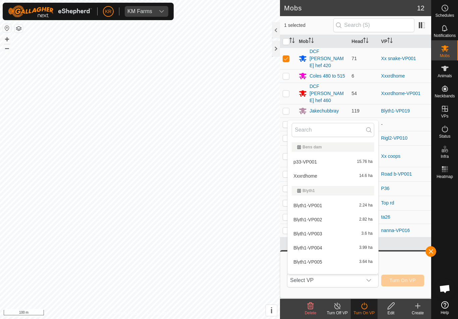
type input "X"
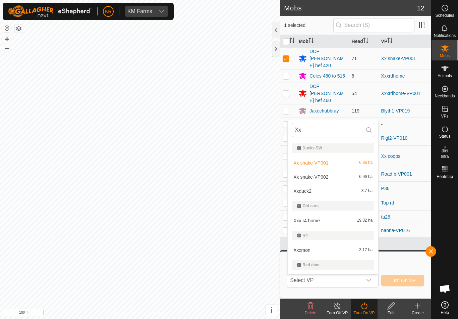
scroll to position [52, 0]
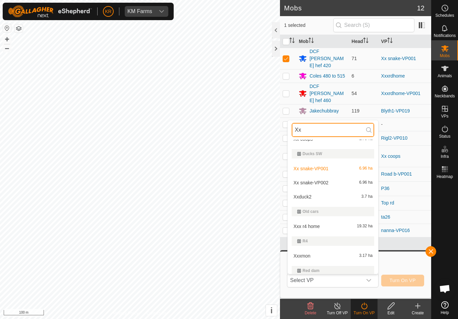
type input "Xx"
click at [332, 195] on div "Xxduck2 3.7 ha" at bounding box center [333, 197] width 83 height 8
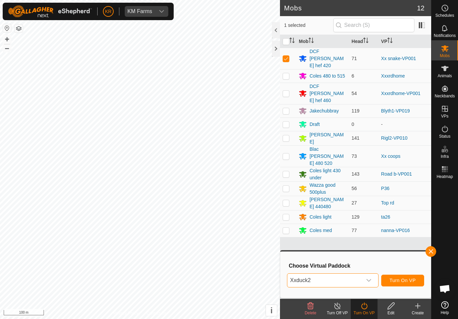
click at [410, 278] on span "Turn On VP" at bounding box center [403, 279] width 26 height 5
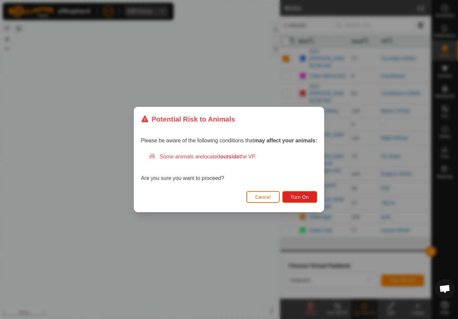
click at [306, 197] on span "Turn On" at bounding box center [300, 196] width 18 height 5
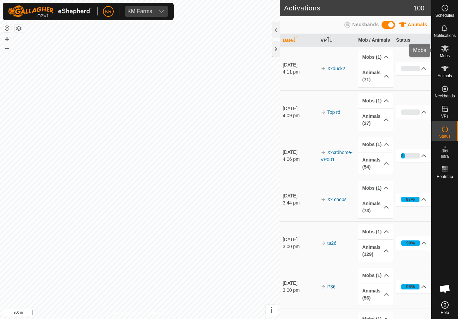
click at [454, 55] on div "Mobs" at bounding box center [445, 50] width 26 height 20
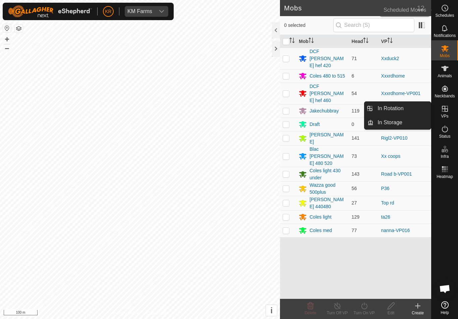
click at [450, 13] on span "Schedules" at bounding box center [444, 15] width 19 height 4
